Goal: Transaction & Acquisition: Purchase product/service

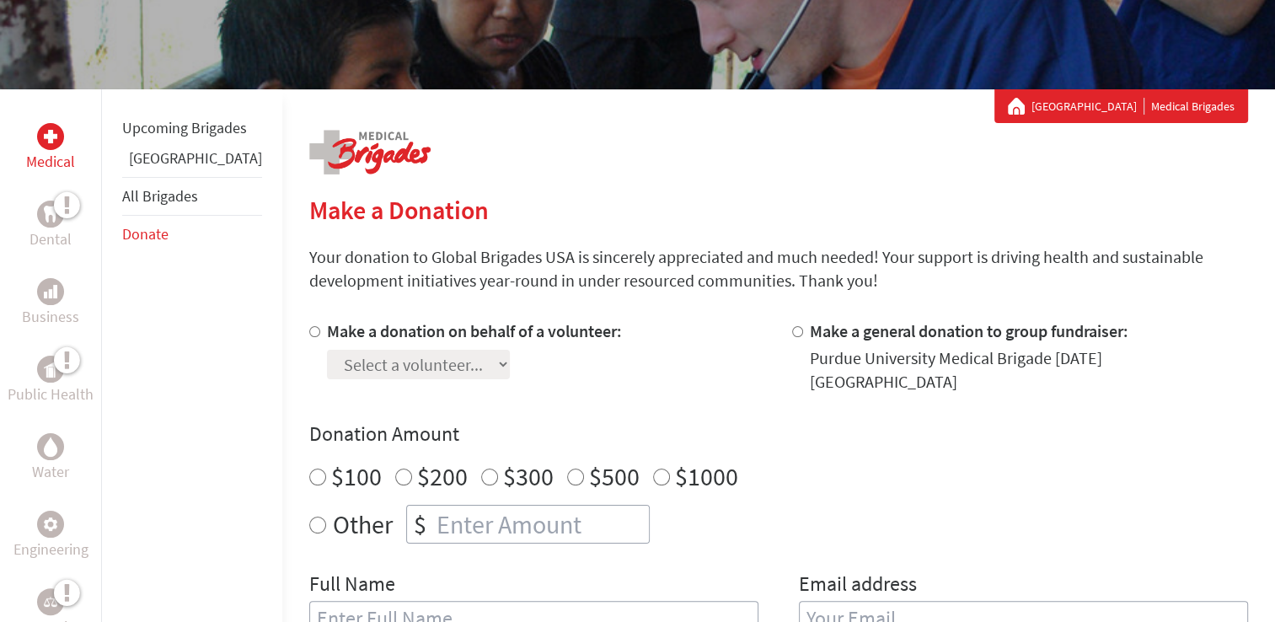
click at [327, 340] on label "Make a donation on behalf of a volunteer:" at bounding box center [474, 330] width 295 height 21
click at [309, 337] on input "Make a donation on behalf of a volunteer:" at bounding box center [314, 331] width 11 height 11
radio input "true"
click at [450, 372] on select "Select a volunteer... [PERSON_NAME] [PERSON_NAME] [PERSON_NAME] [PERSON_NAME] […" at bounding box center [418, 364] width 183 height 29
select select "6F738473-6264-11F0-B8AC-42010A400003"
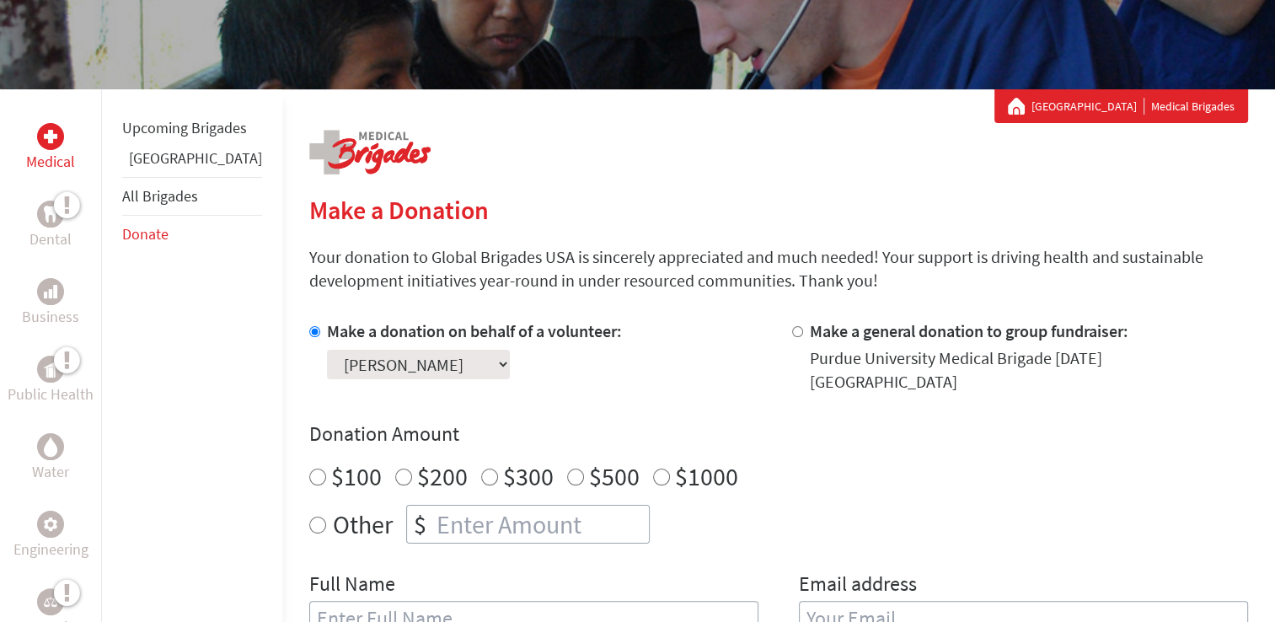
click at [327, 350] on select "Select a volunteer... [PERSON_NAME] [PERSON_NAME] [PERSON_NAME] [PERSON_NAME] […" at bounding box center [418, 364] width 183 height 29
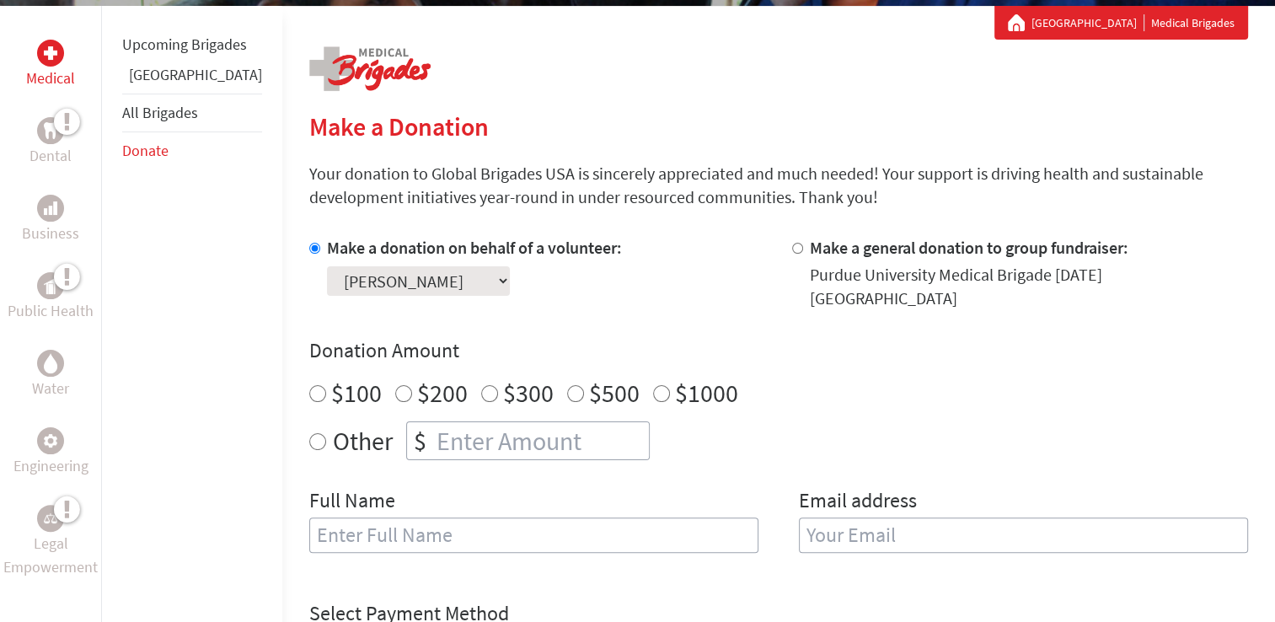
scroll to position [309, 0]
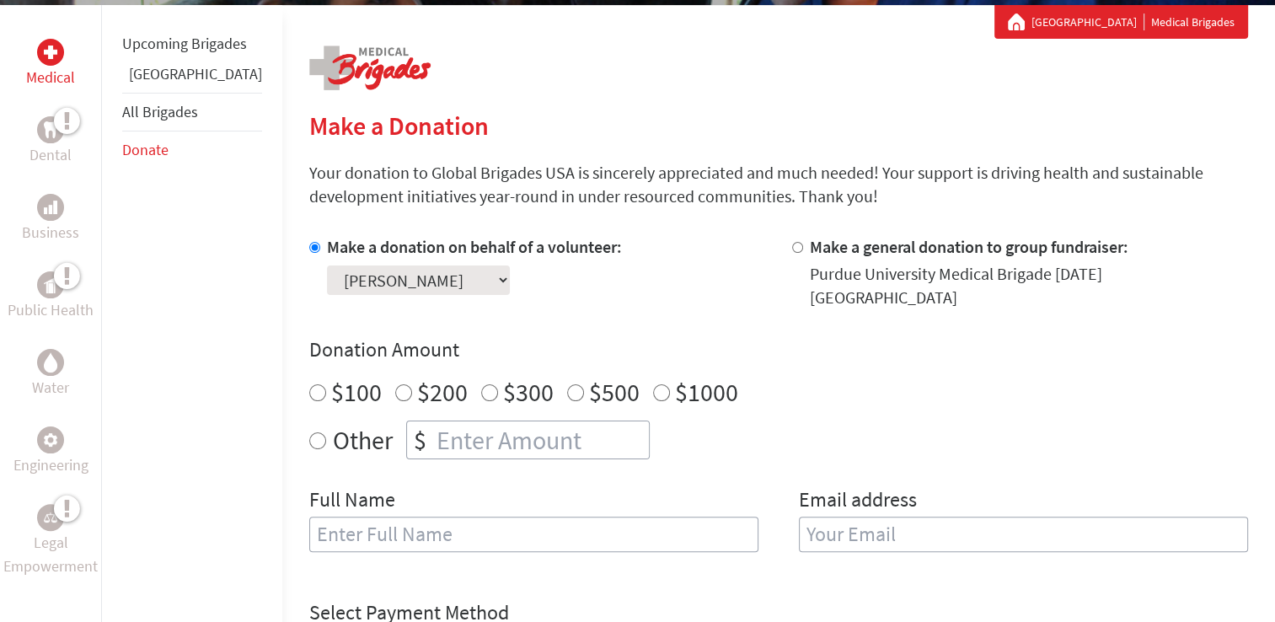
click at [309, 384] on input "$100" at bounding box center [317, 392] width 17 height 17
radio input "true"
click at [433, 429] on input "number" at bounding box center [541, 439] width 216 height 37
click at [331, 378] on label "$100" at bounding box center [356, 392] width 51 height 32
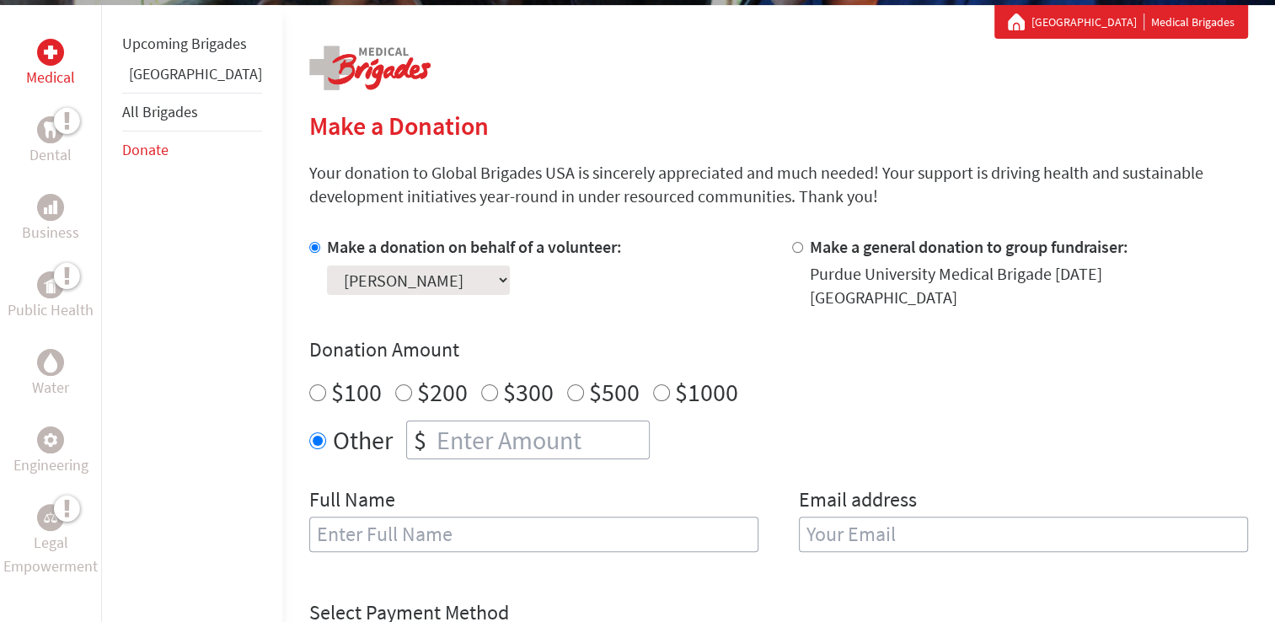
click at [309, 384] on input "$100" at bounding box center [317, 392] width 17 height 17
radio input "true"
click at [430, 527] on input "text" at bounding box center [533, 533] width 449 height 35
type input "[PERSON_NAME]"
type input "[EMAIL_ADDRESS][DOMAIN_NAME]"
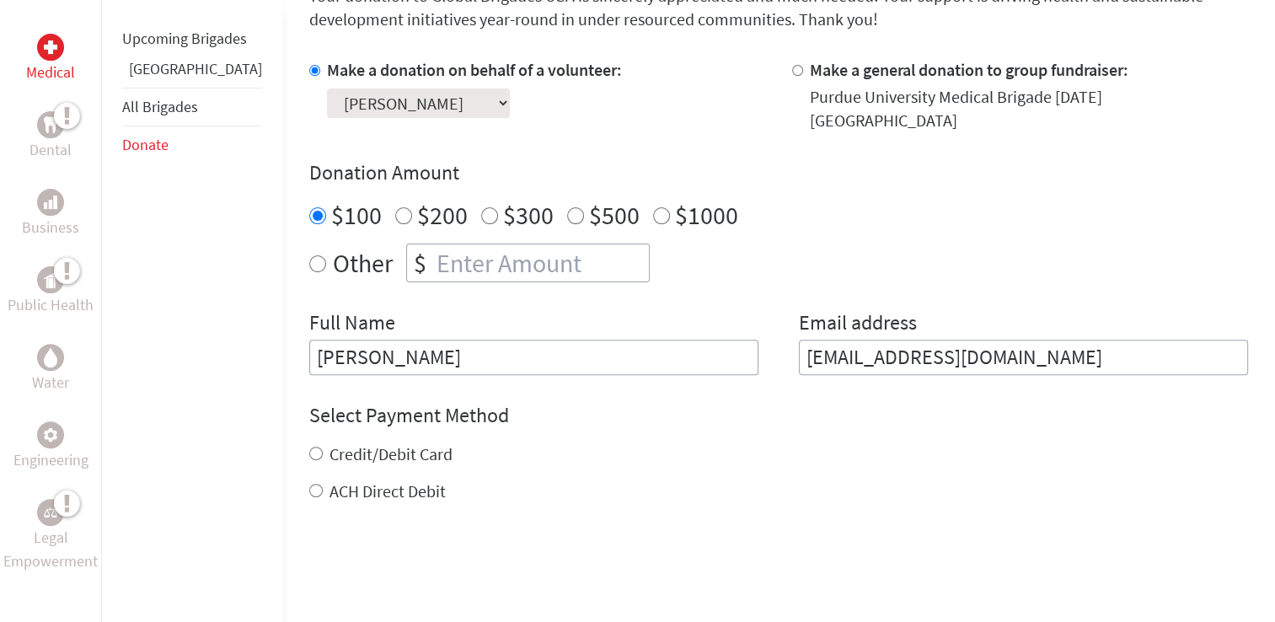
scroll to position [611, 0]
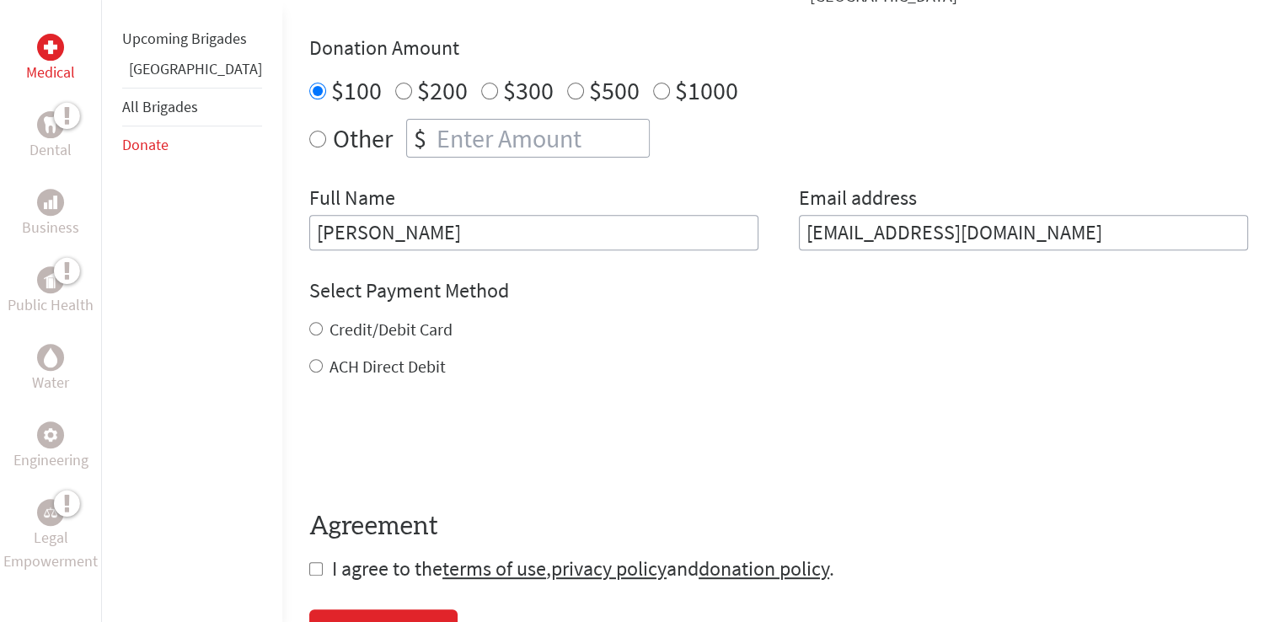
click at [309, 318] on div "Credit/Debit Card" at bounding box center [778, 330] width 939 height 24
click at [309, 322] on input "Credit/Debit Card" at bounding box center [315, 328] width 13 height 13
radio input "true"
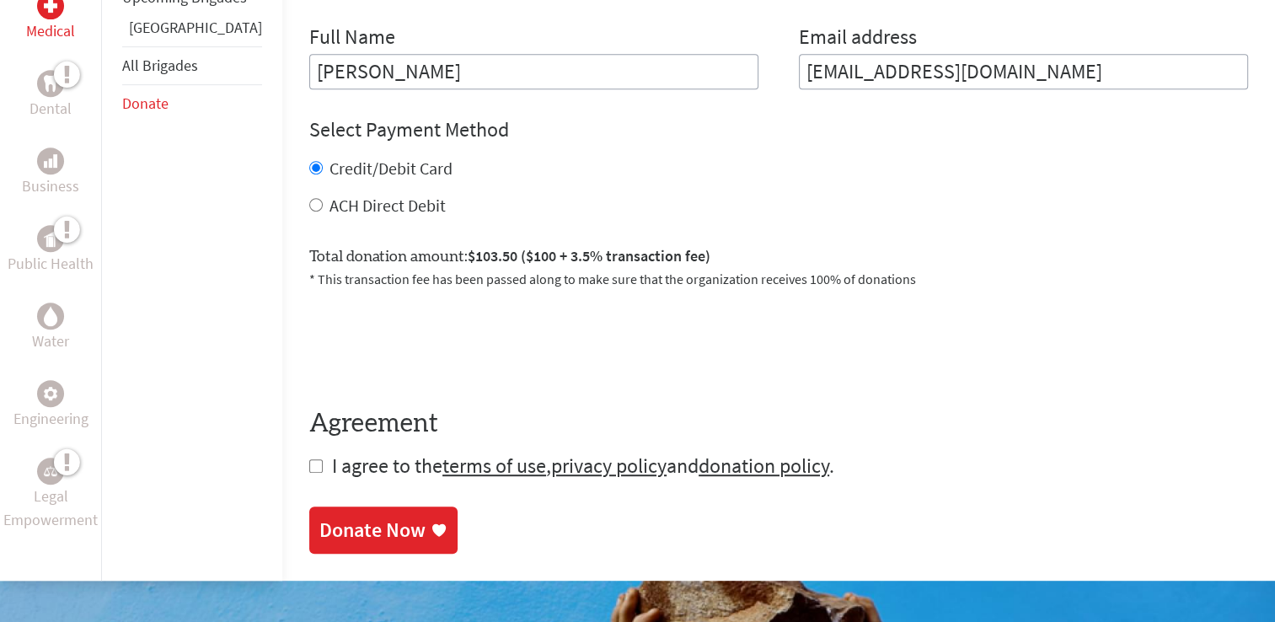
scroll to position [855, 0]
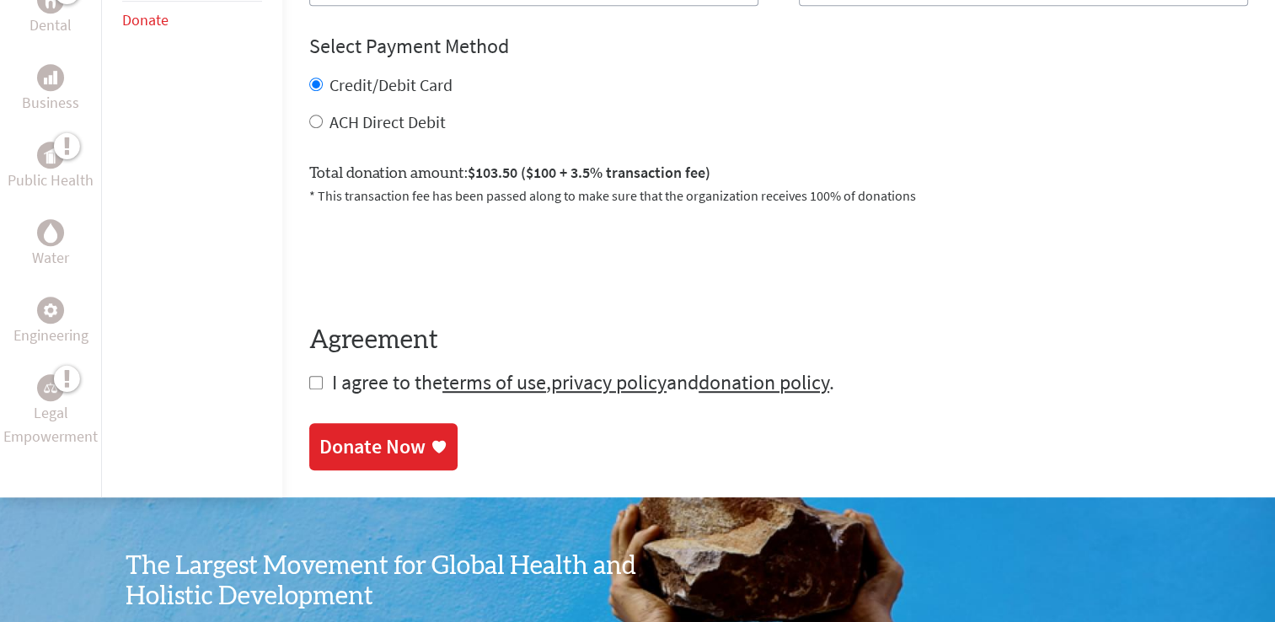
click at [309, 357] on form "Make a donation on behalf of a volunteer: Select a volunteer... [PERSON_NAME] […" at bounding box center [778, 42] width 939 height 707
click at [309, 376] on input "checkbox" at bounding box center [315, 382] width 13 height 13
checkbox input "true"
click at [330, 449] on link "Donate Now" at bounding box center [383, 448] width 148 height 47
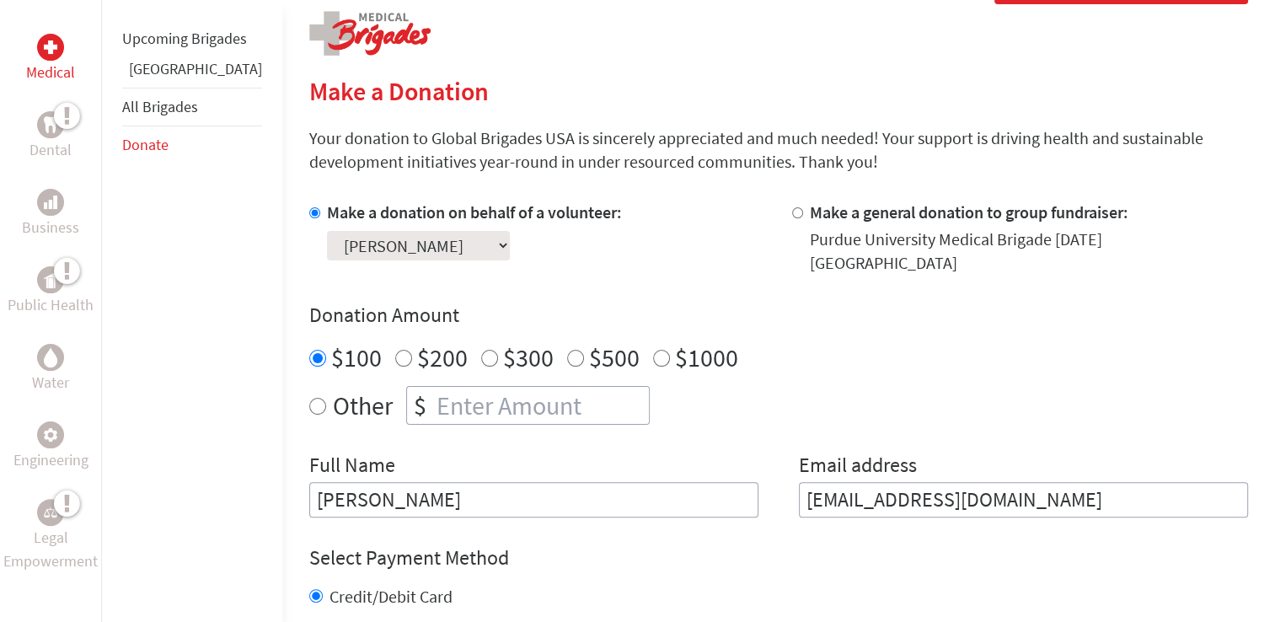
scroll to position [356, 0]
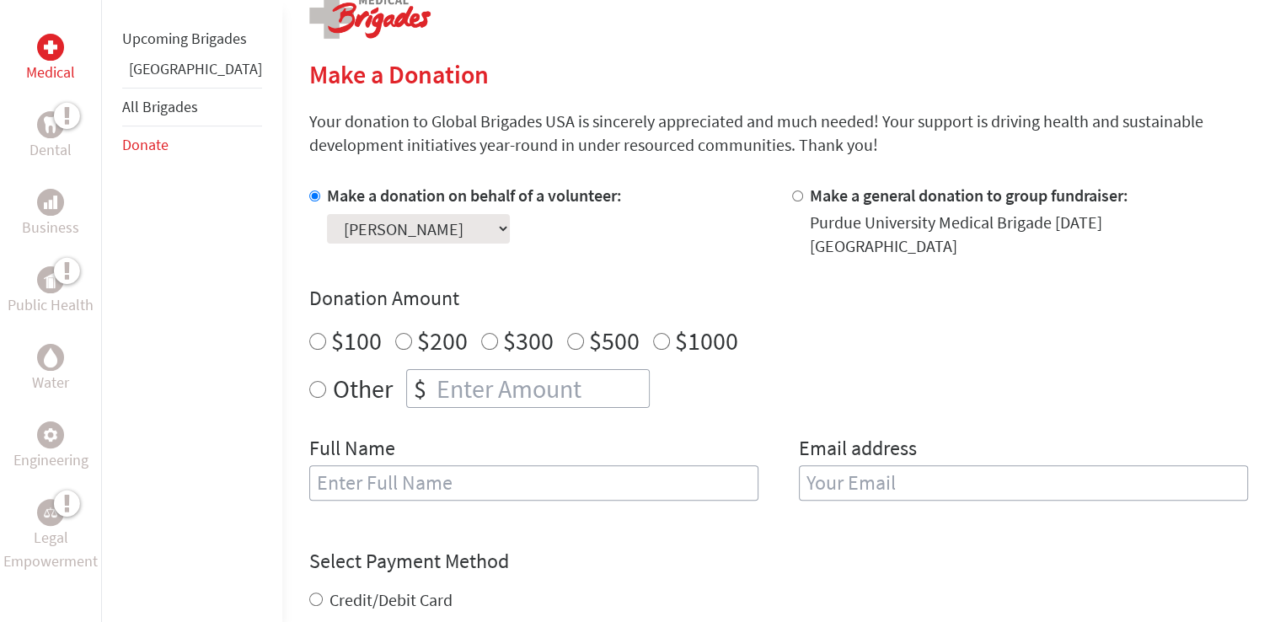
scroll to position [394, 0]
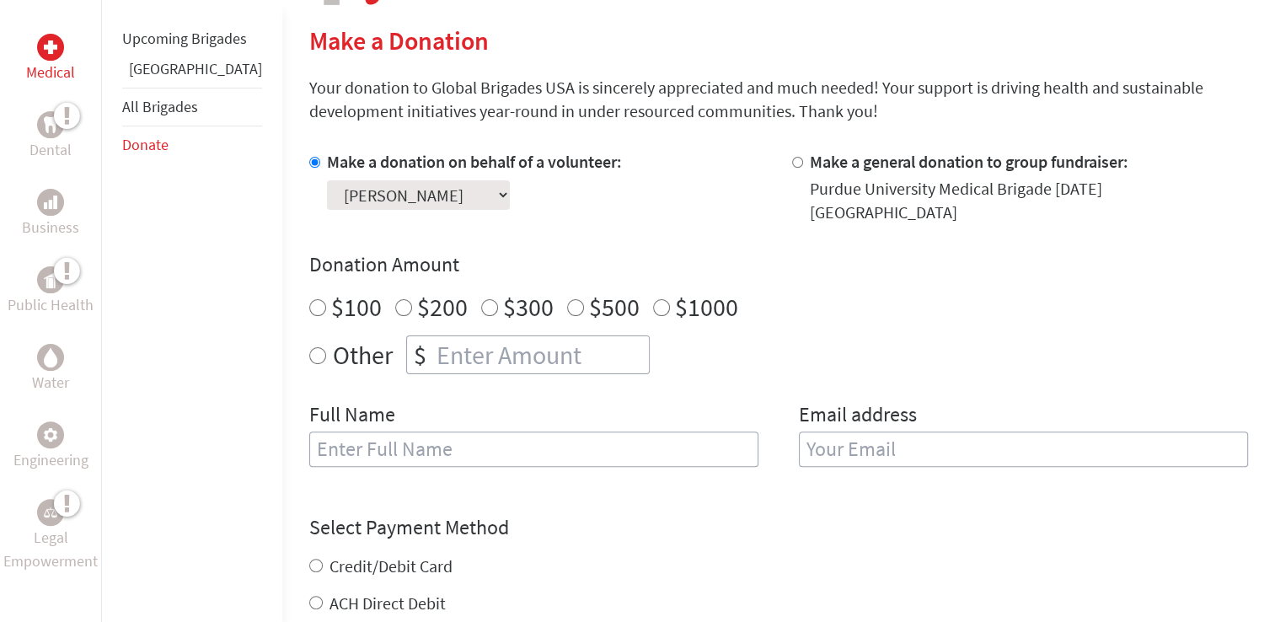
radio input "true"
click at [449, 339] on input "number" at bounding box center [541, 354] width 216 height 37
type input "150"
click at [441, 431] on input "text" at bounding box center [533, 448] width 449 height 35
type input "[PERSON_NAME]"
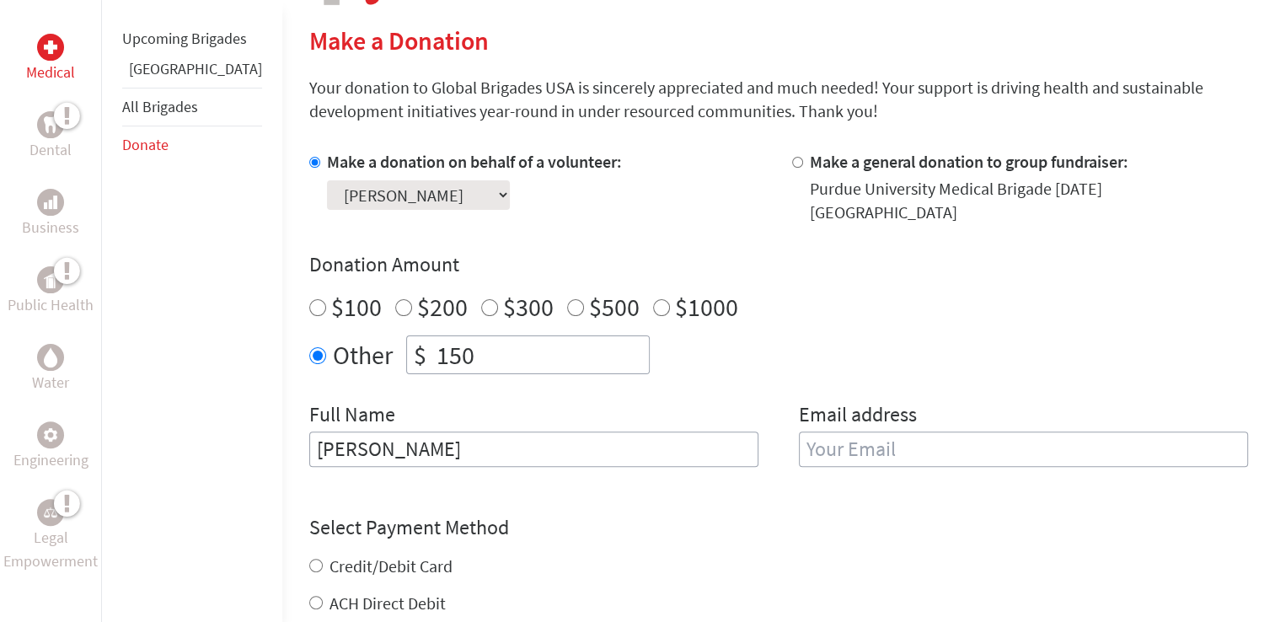
type input "[EMAIL_ADDRESS][DOMAIN_NAME]"
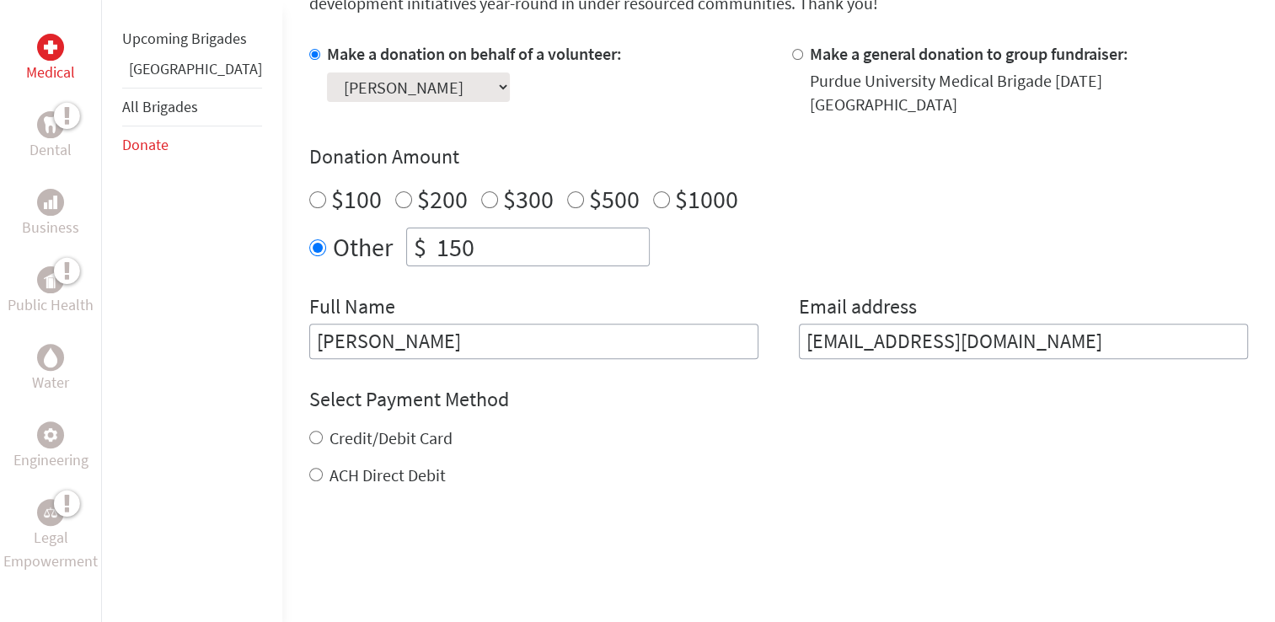
scroll to position [526, 0]
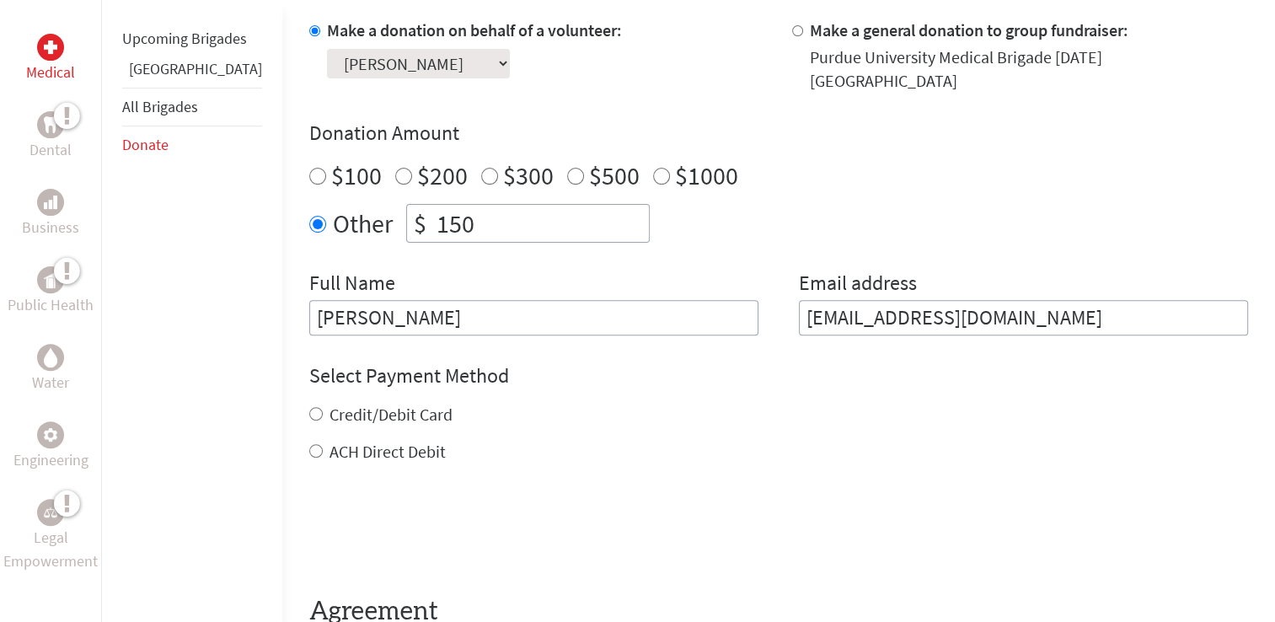
click at [329, 404] on label "Credit/Debit Card" at bounding box center [390, 414] width 123 height 21
click at [320, 407] on input "Credit/Debit Card" at bounding box center [315, 413] width 13 height 13
radio input "true"
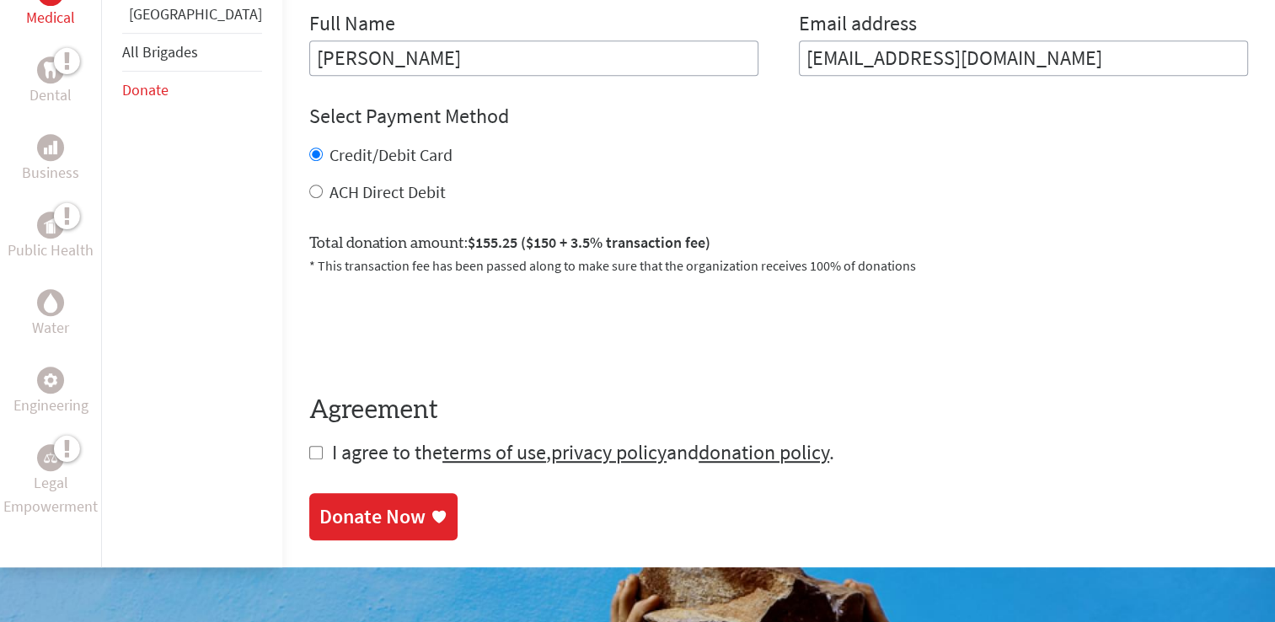
scroll to position [792, 0]
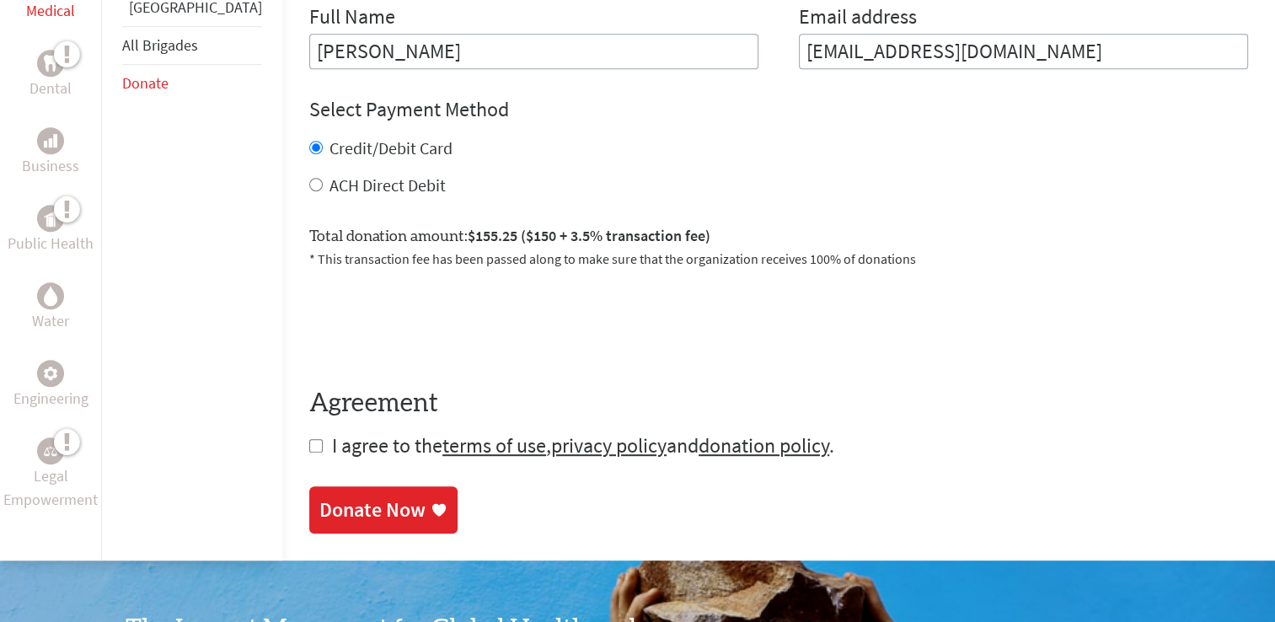
click at [309, 439] on input "checkbox" at bounding box center [315, 445] width 13 height 13
checkbox input "true"
click at [324, 533] on div "Make a Donation Your donation to Global Brigades USA is sincerely appreciated a…" at bounding box center [778, 62] width 939 height 998
click at [309, 513] on link "Donate Now" at bounding box center [383, 511] width 148 height 47
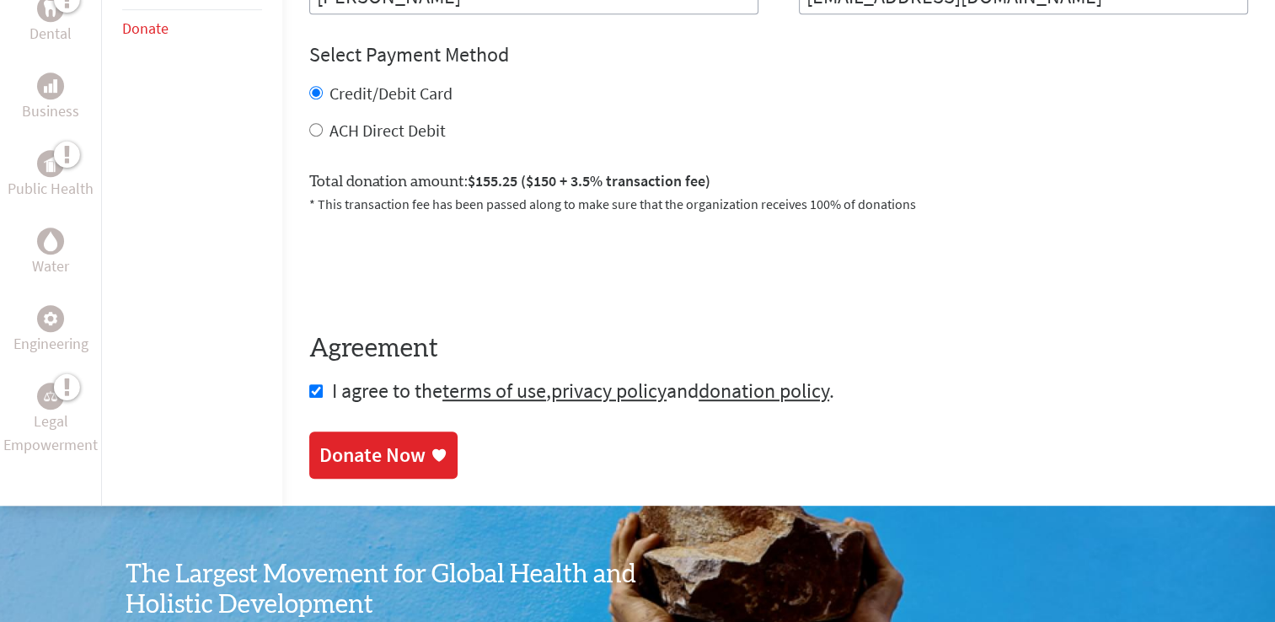
scroll to position [848, 0]
click at [315, 431] on div "Donate Now" at bounding box center [778, 454] width 939 height 47
click at [339, 449] on div "Donate Now" at bounding box center [372, 455] width 106 height 27
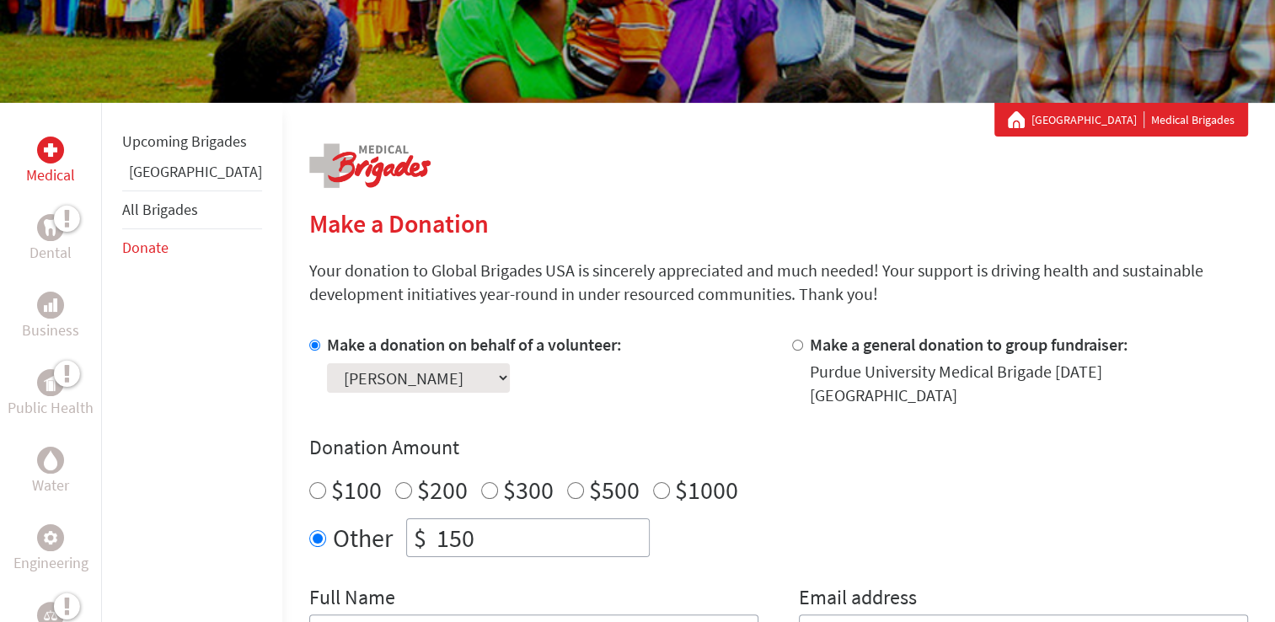
scroll to position [340, 0]
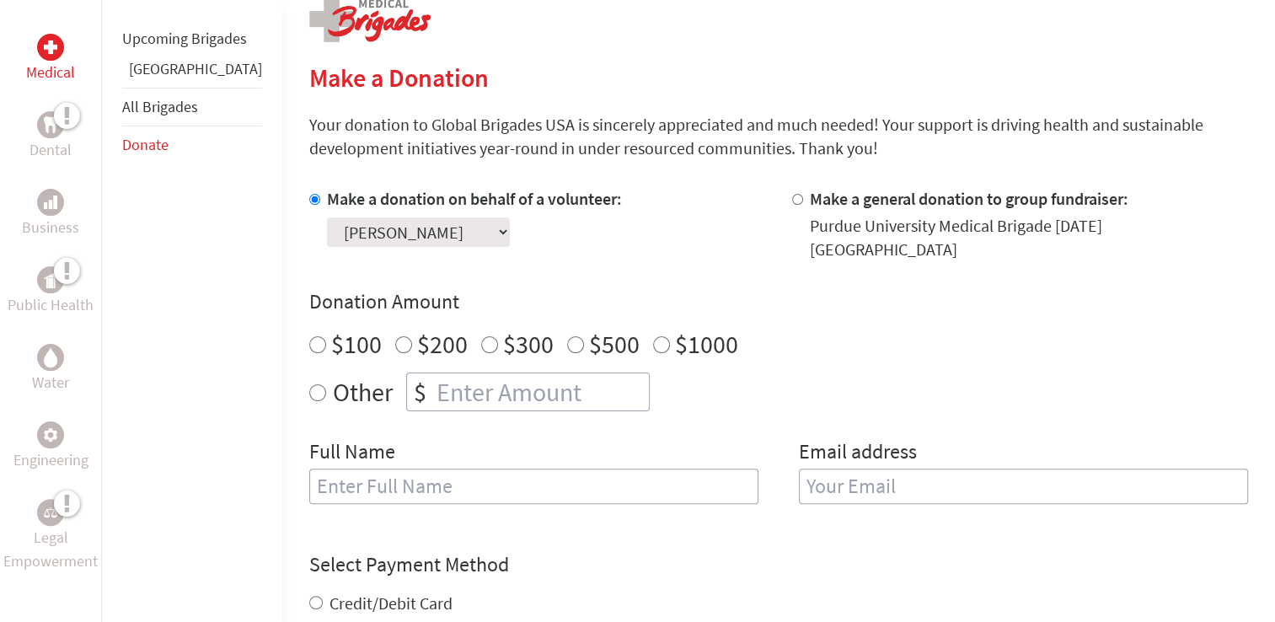
scroll to position [371, 0]
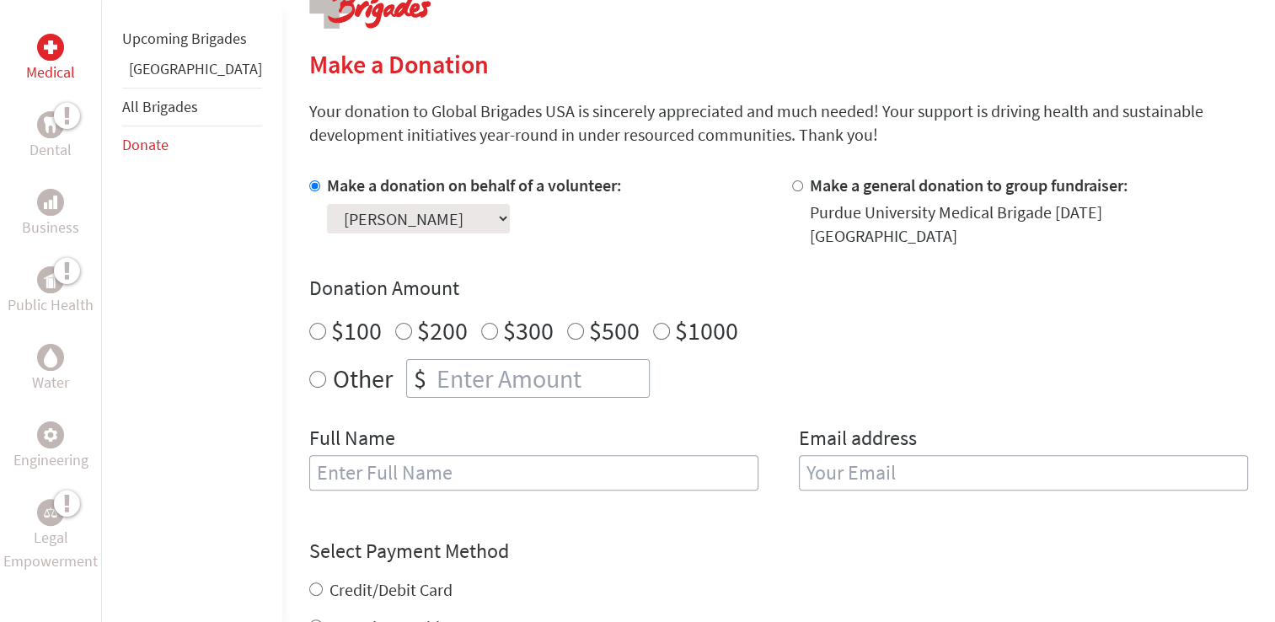
radio input "true"
click at [536, 362] on input "number" at bounding box center [541, 378] width 216 height 37
type input "150"
type input "[PERSON_NAME]"
type input "[EMAIL_ADDRESS][DOMAIN_NAME]"
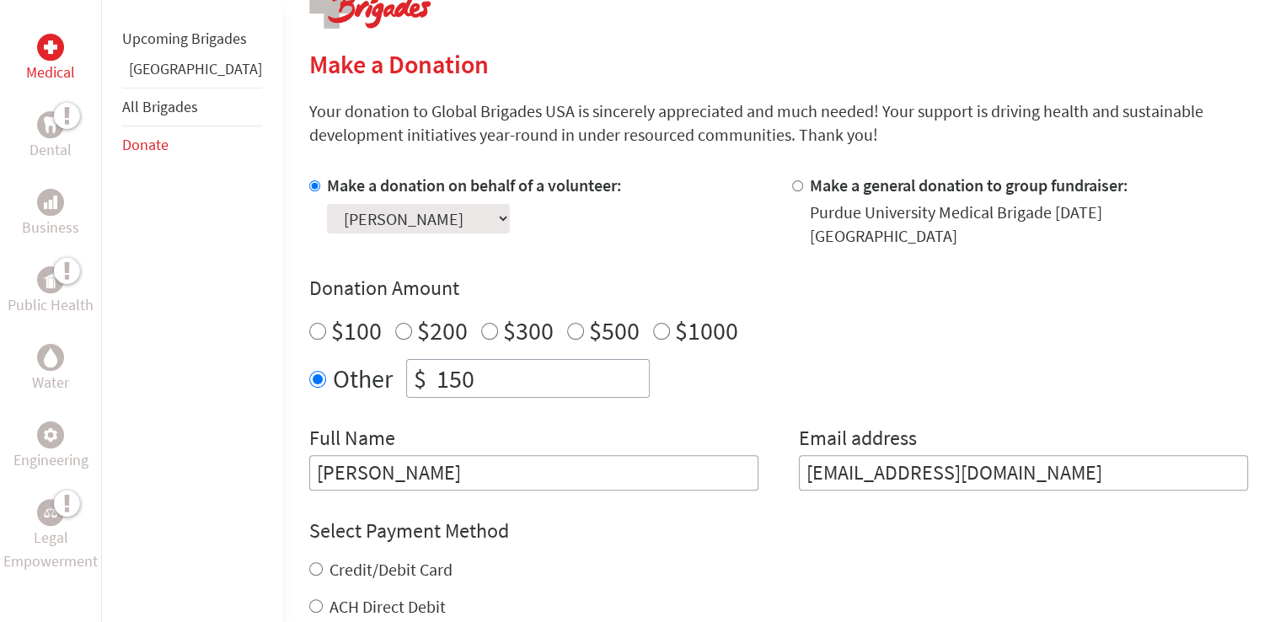
type input "150"
click at [363, 538] on div "Select Payment Method NOTE: American Express is not accepted. Please proceed no…" at bounding box center [778, 567] width 939 height 101
click at [365, 558] on div "Credit/Debit Card" at bounding box center [778, 570] width 939 height 24
click at [309, 558] on div "Credit/Debit Card" at bounding box center [778, 570] width 939 height 24
click at [309, 562] on input "Credit/Debit Card" at bounding box center [315, 568] width 13 height 13
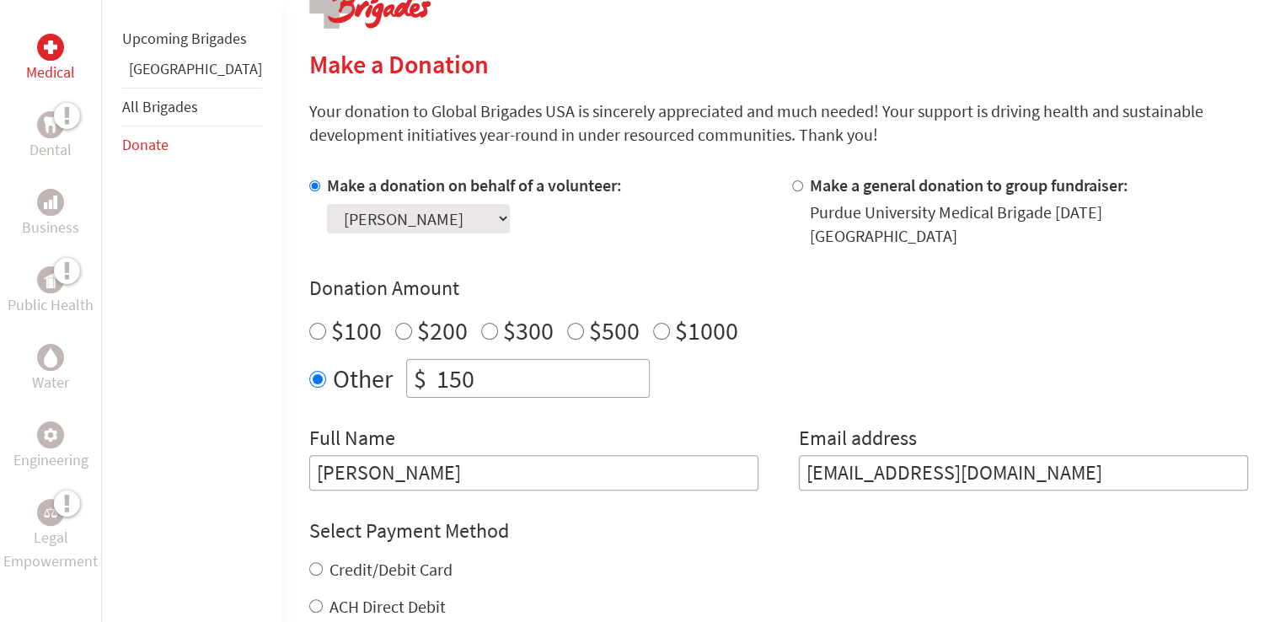
radio input "true"
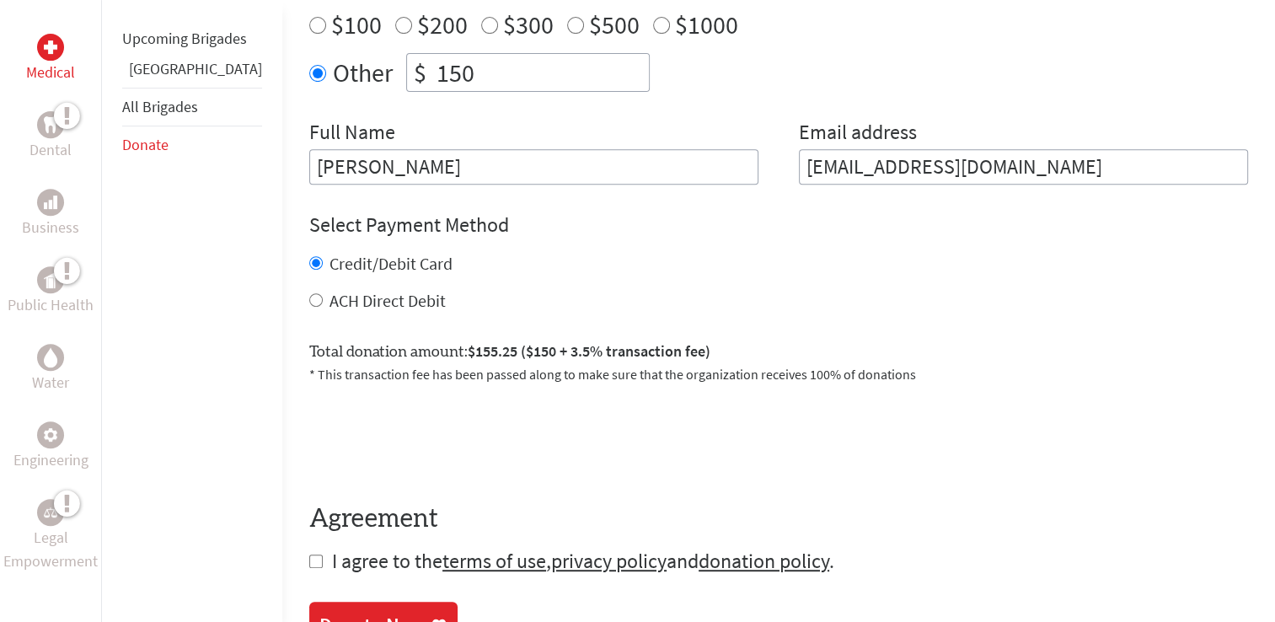
scroll to position [677, 0]
click at [309, 554] on input "checkbox" at bounding box center [315, 560] width 13 height 13
checkbox input "true"
click at [325, 612] on div "Donate Now" at bounding box center [372, 625] width 106 height 27
